Goal: Navigation & Orientation: Find specific page/section

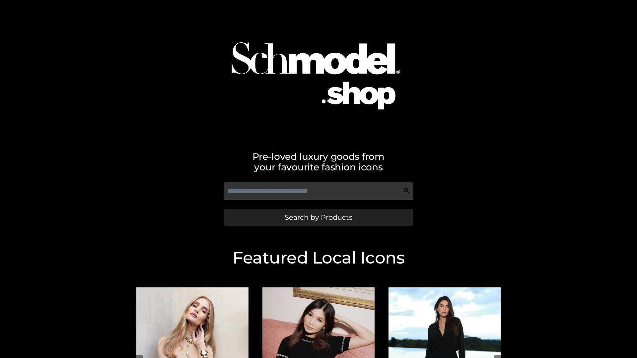
click at [318, 217] on span "Search by Products" at bounding box center [319, 217] width 68 height 7
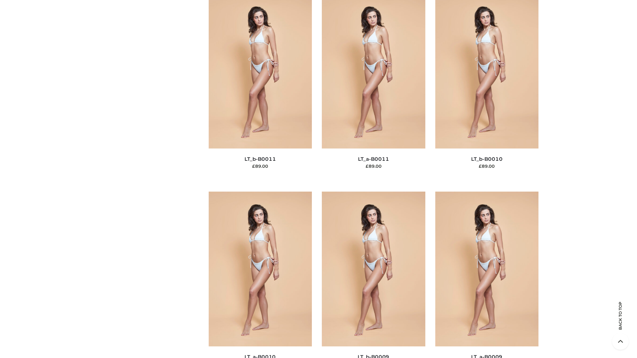
scroll to position [2980, 0]
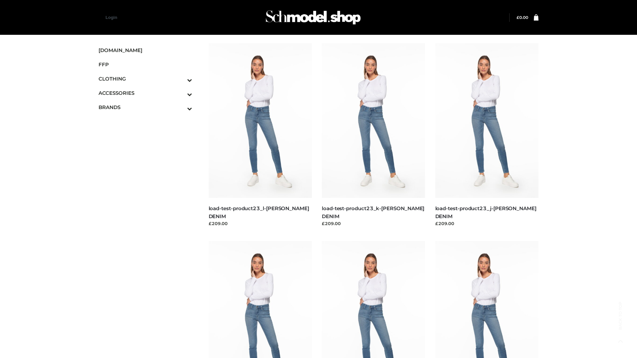
scroll to position [582, 0]
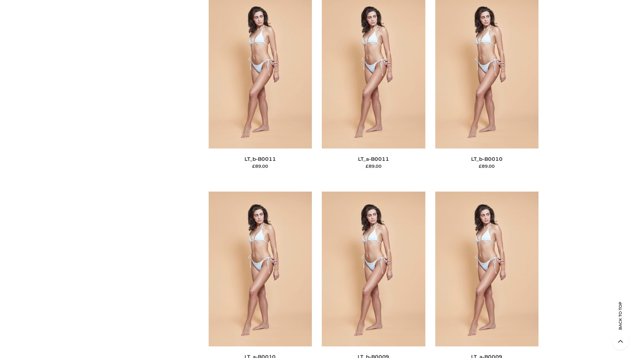
scroll to position [2980, 0]
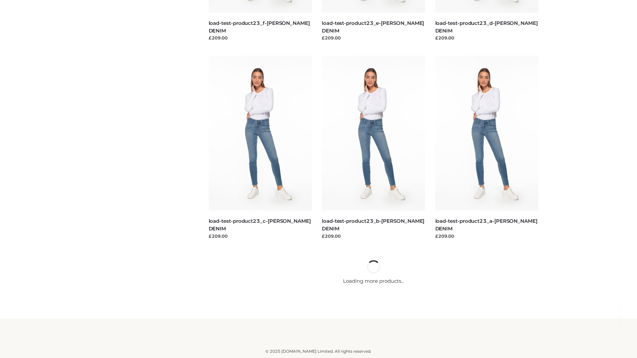
scroll to position [582, 0]
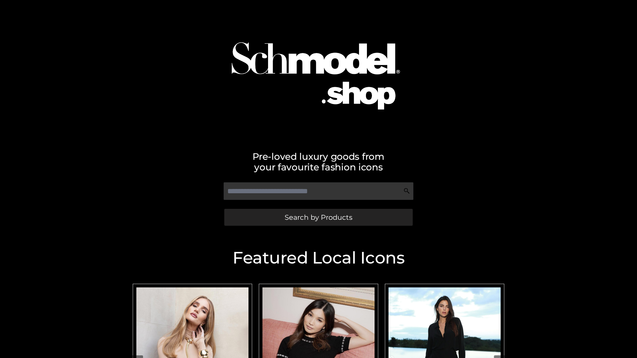
click at [318, 217] on span "Search by Products" at bounding box center [319, 217] width 68 height 7
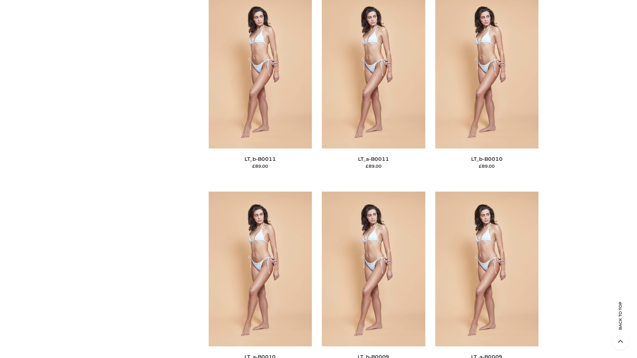
scroll to position [2980, 0]
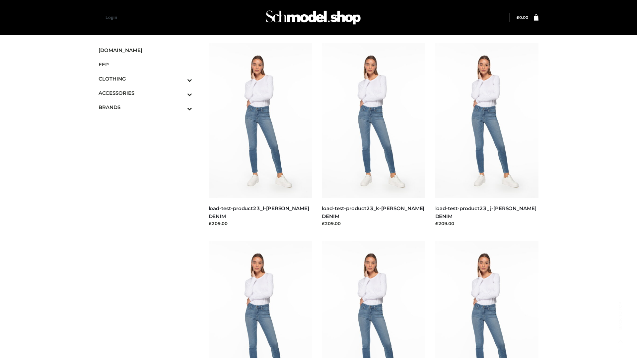
scroll to position [582, 0]
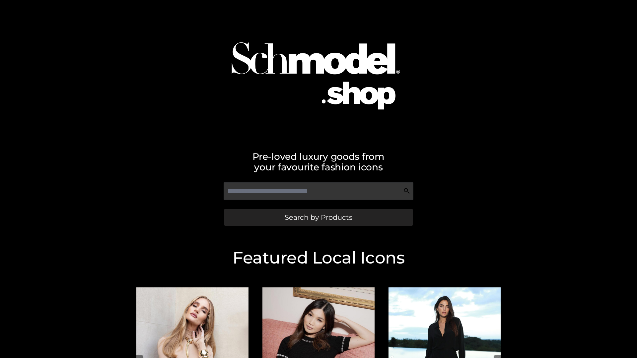
click at [318, 217] on span "Search by Products" at bounding box center [319, 217] width 68 height 7
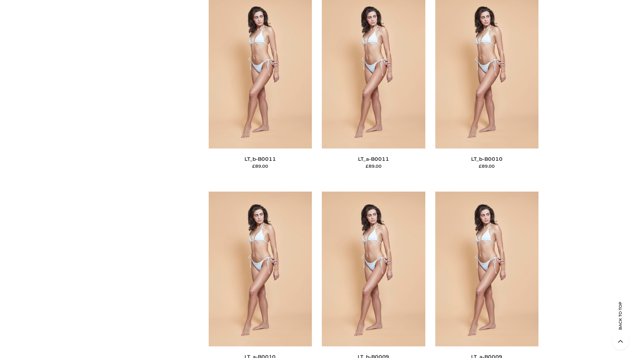
scroll to position [2980, 0]
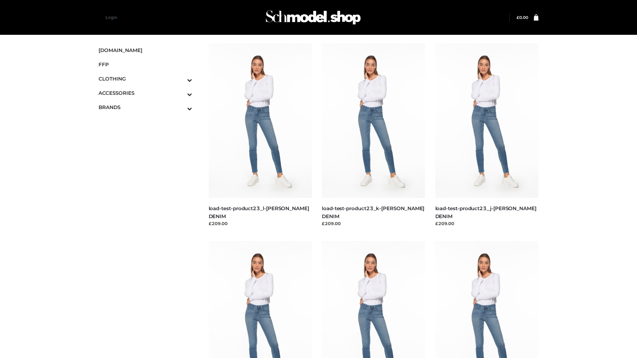
scroll to position [582, 0]
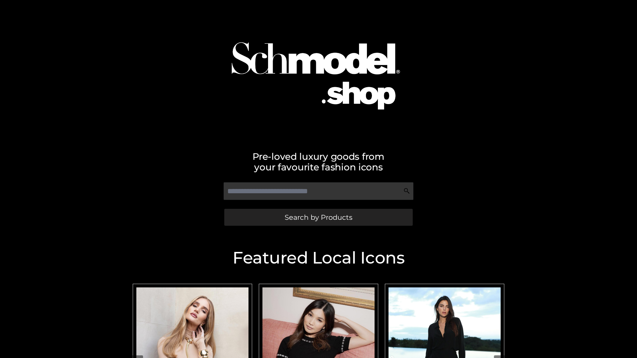
click at [318, 217] on span "Search by Products" at bounding box center [319, 217] width 68 height 7
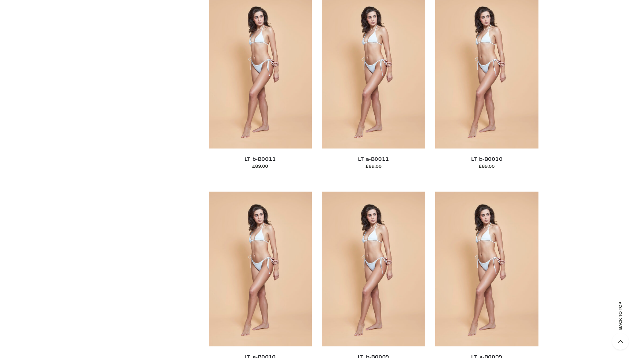
scroll to position [2980, 0]
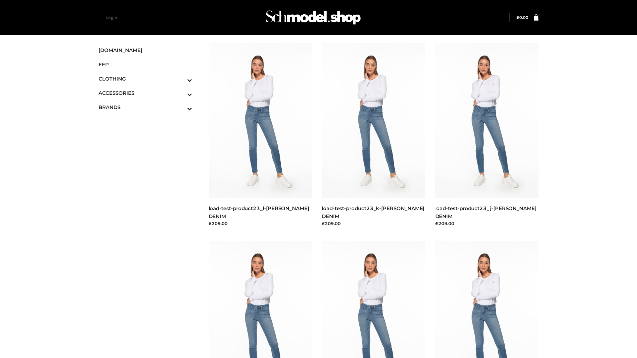
scroll to position [582, 0]
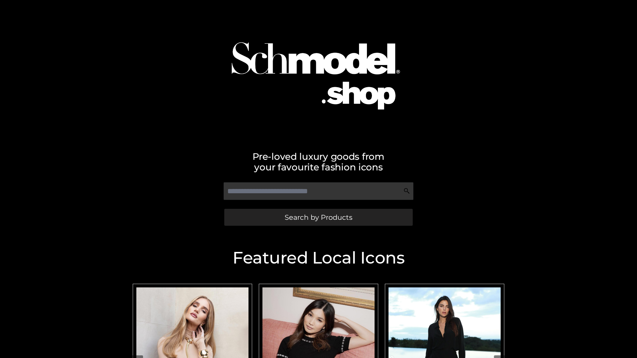
click at [318, 217] on span "Search by Products" at bounding box center [319, 217] width 68 height 7
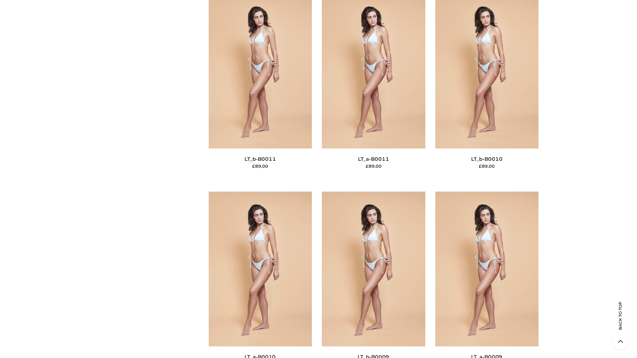
scroll to position [2980, 0]
